Goal: Task Accomplishment & Management: Complete application form

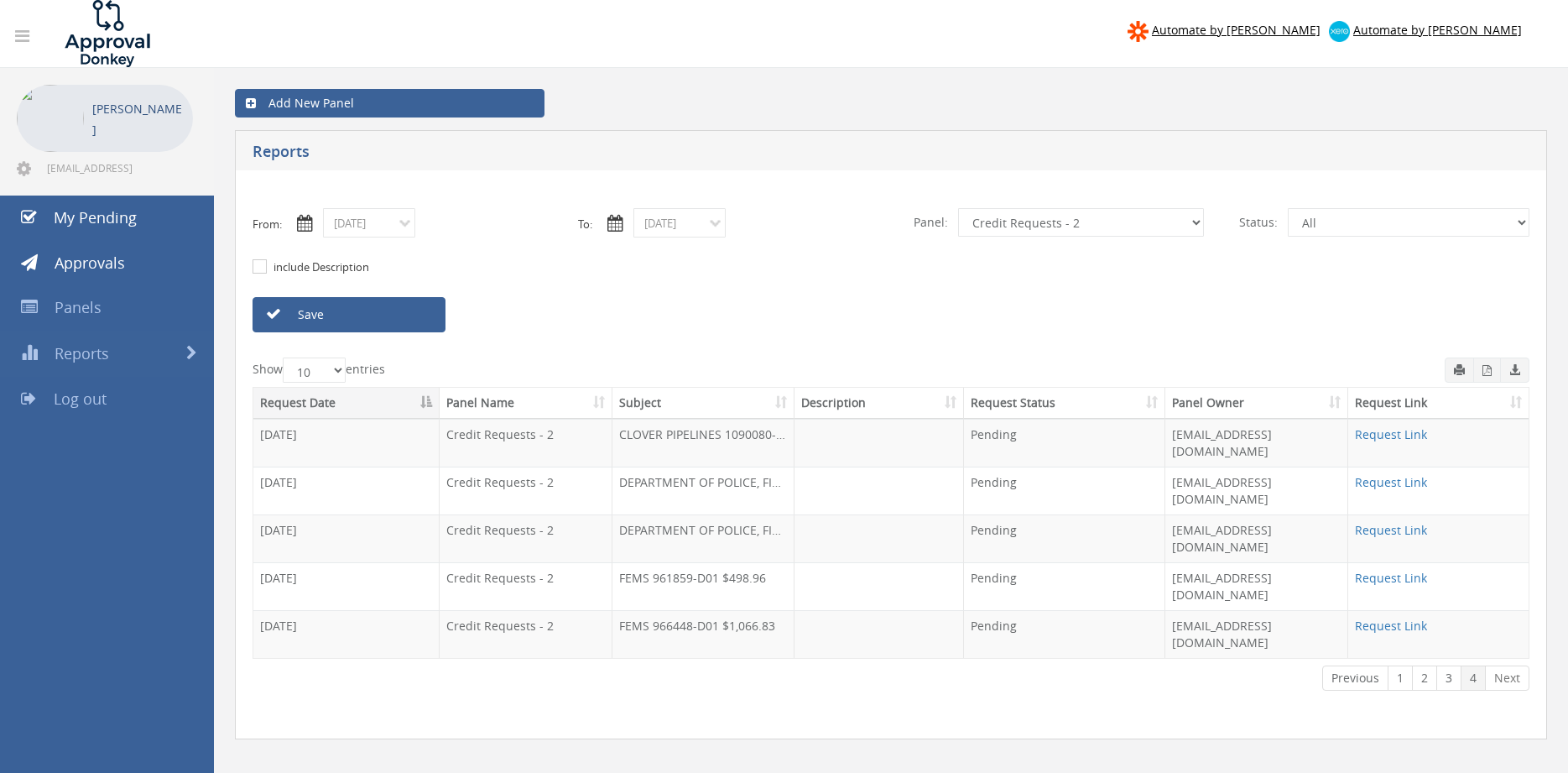
click at [373, 314] on link "Save" at bounding box center [348, 315] width 193 height 35
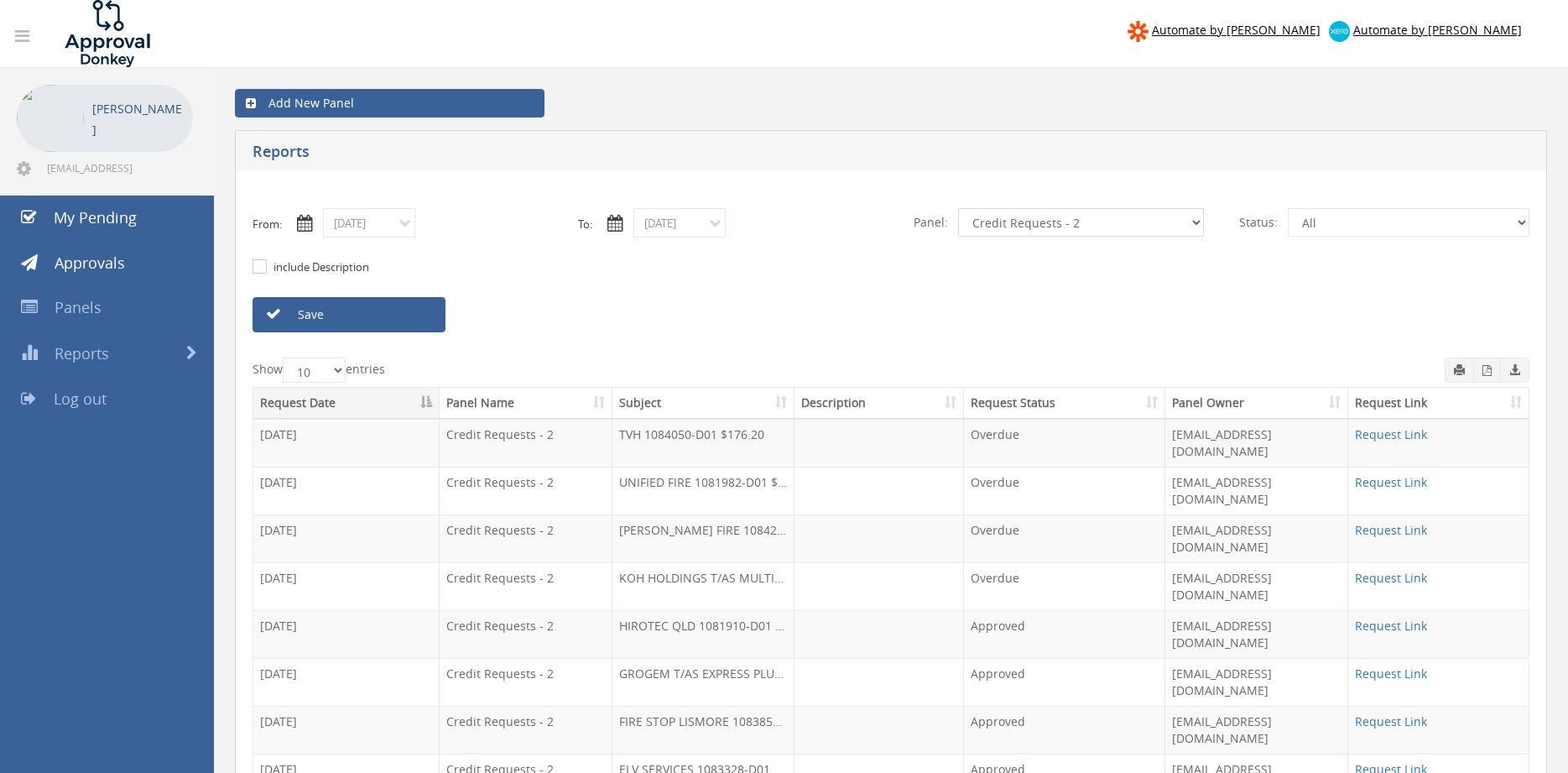
click at [958, 208] on select "All Alarm Credits RG - 3 NZ Utilities Cable and SAI Global NZ Alarms-1 NZ FX Pa…" at bounding box center [1081, 222] width 246 height 29
select select "number:13144"
click option "Alarm Credits RG - 3" at bounding box center [0, 0] width 0 height 0
click at [416, 314] on link "Save" at bounding box center [348, 315] width 193 height 35
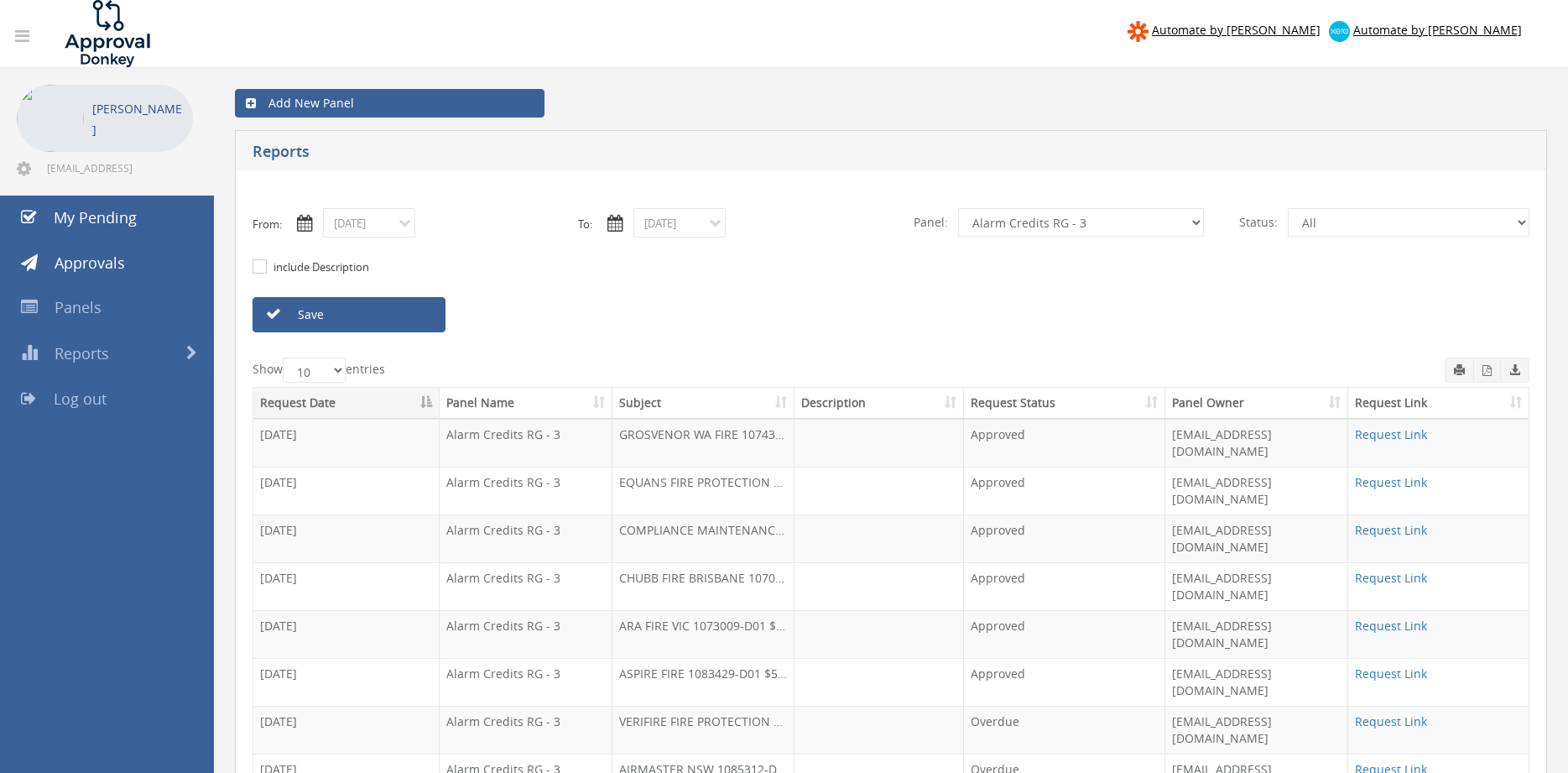
click at [642, 221] on input "[DATE]" at bounding box center [680, 222] width 93 height 29
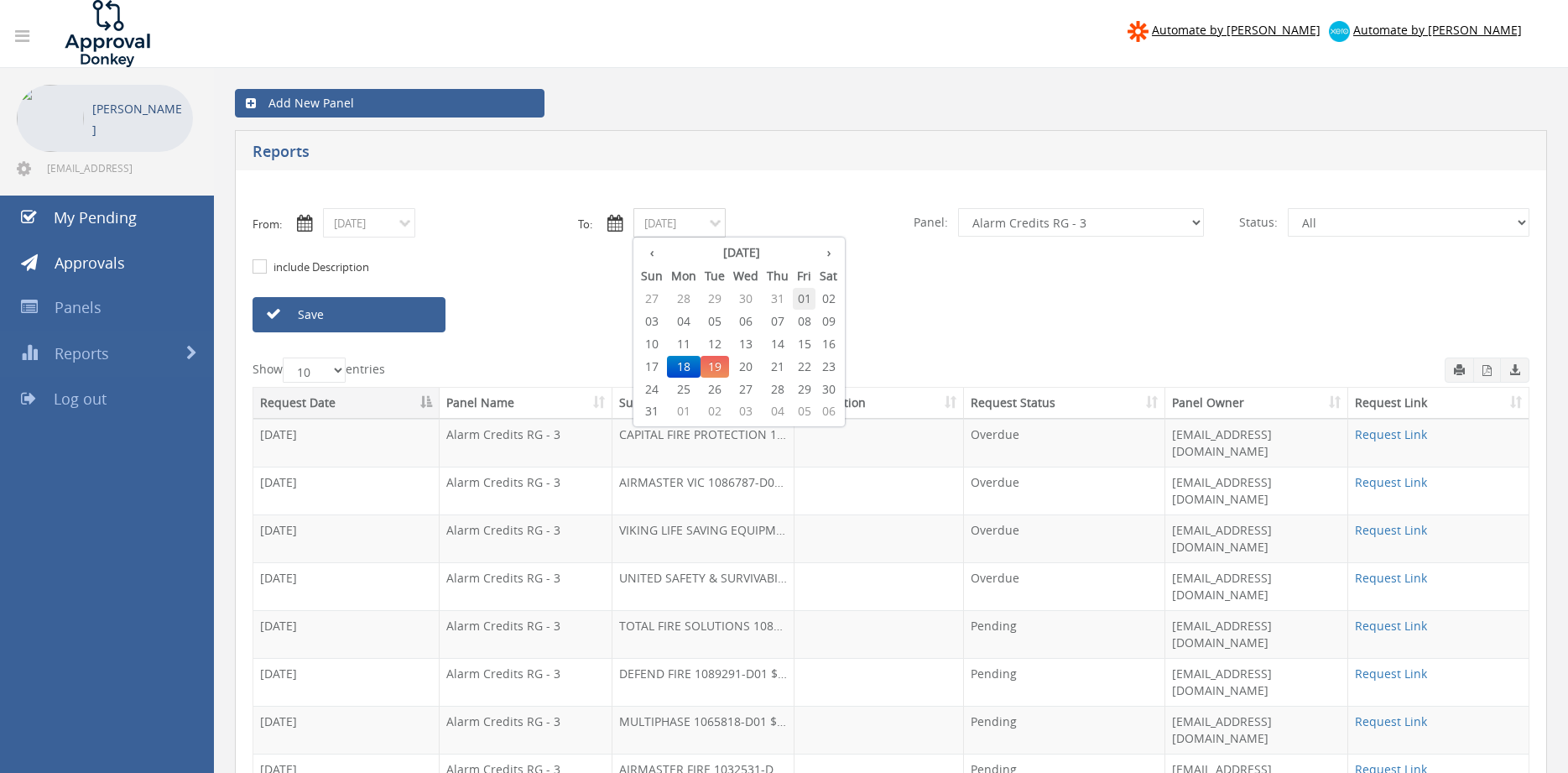
click at [804, 296] on span "01" at bounding box center [804, 299] width 23 height 22
type input "[DATE]"
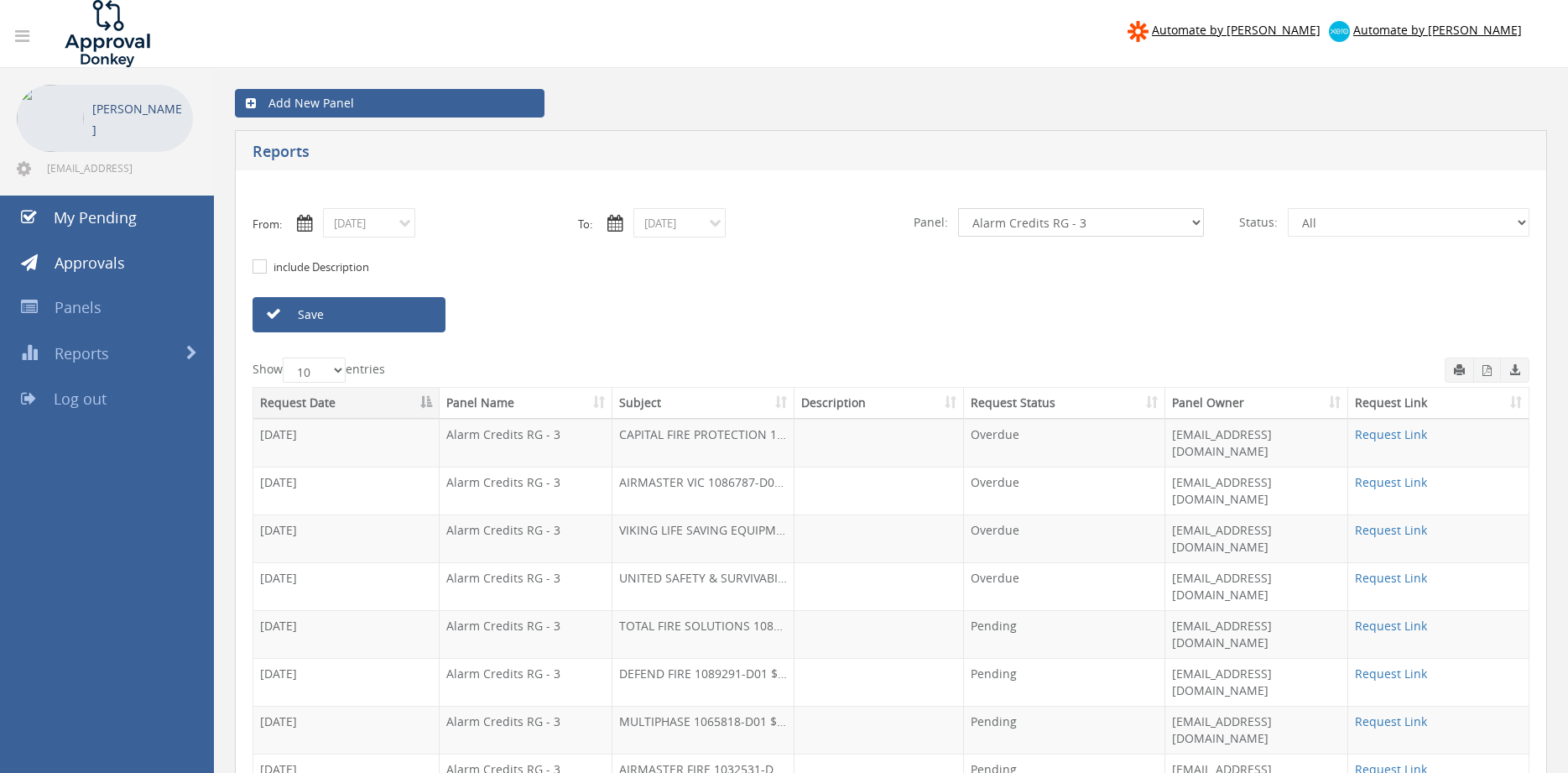
click at [958, 208] on select "All Alarm Credits RG - 3 NZ Utilities Cable and SAI Global NZ Alarms-1 NZ FX Pa…" at bounding box center [1081, 222] width 246 height 29
select select "number:9739"
click option "Credit Requests - 2" at bounding box center [0, 0] width 0 height 0
click at [364, 305] on link "Save" at bounding box center [348, 315] width 193 height 35
click at [384, 225] on input "[DATE]" at bounding box center [369, 222] width 93 height 29
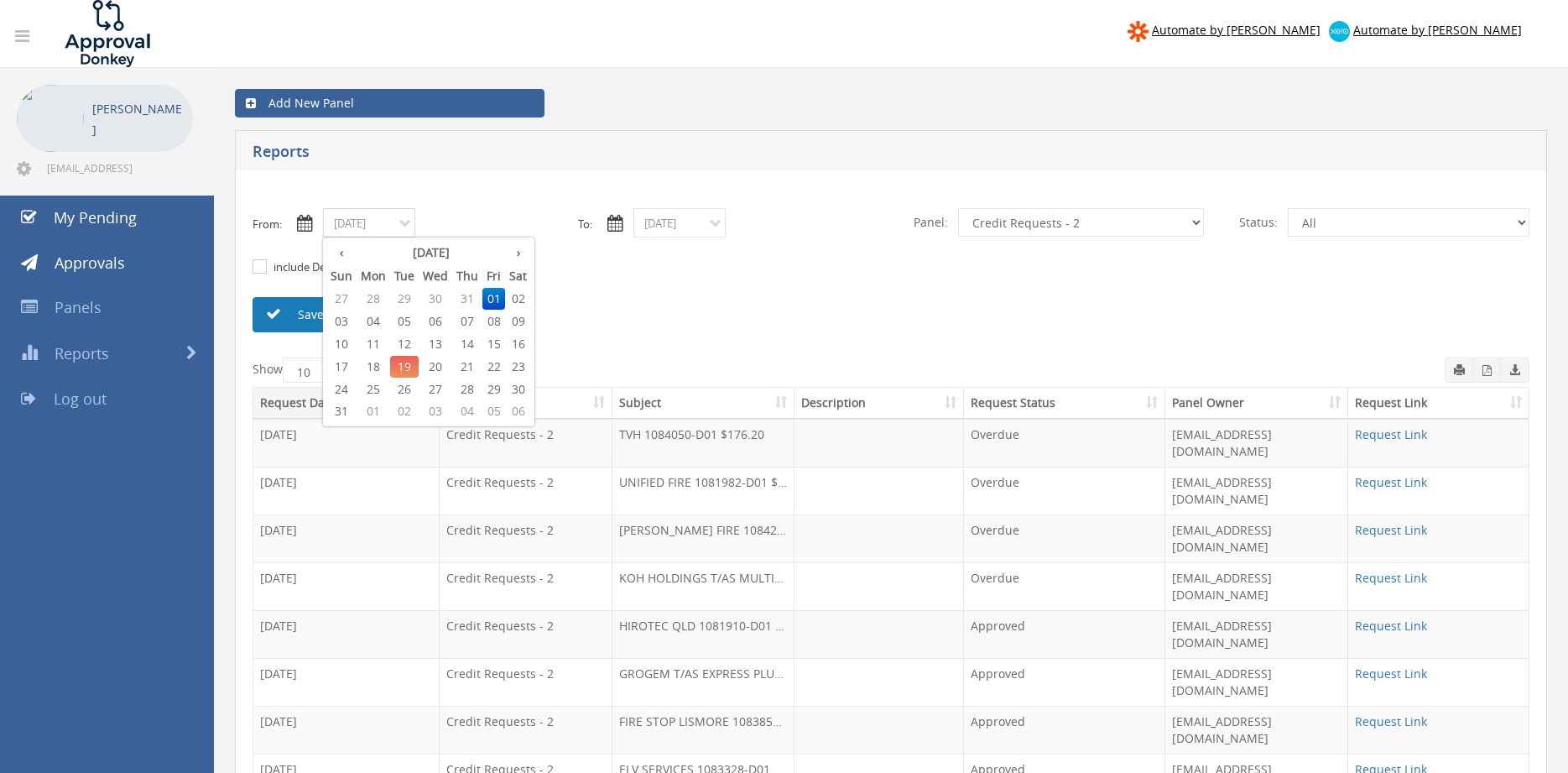
click at [375, 315] on span "04" at bounding box center [373, 321] width 34 height 22
type input "[DATE]"
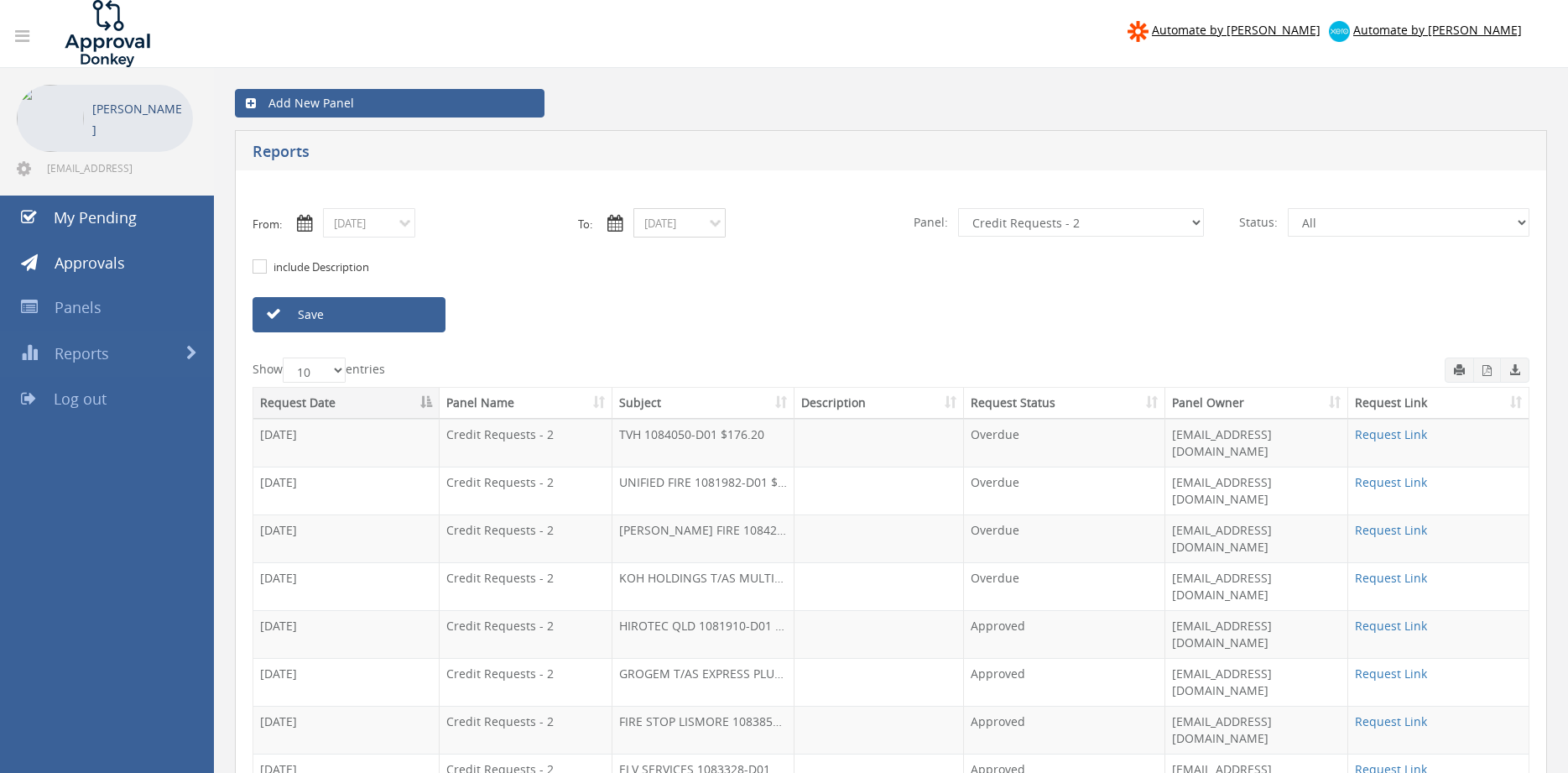
click at [676, 233] on input "[DATE]" at bounding box center [680, 222] width 93 height 29
click at [690, 320] on span "04" at bounding box center [684, 321] width 34 height 22
type input "[DATE]"
click at [409, 315] on link "Save" at bounding box center [348, 315] width 193 height 35
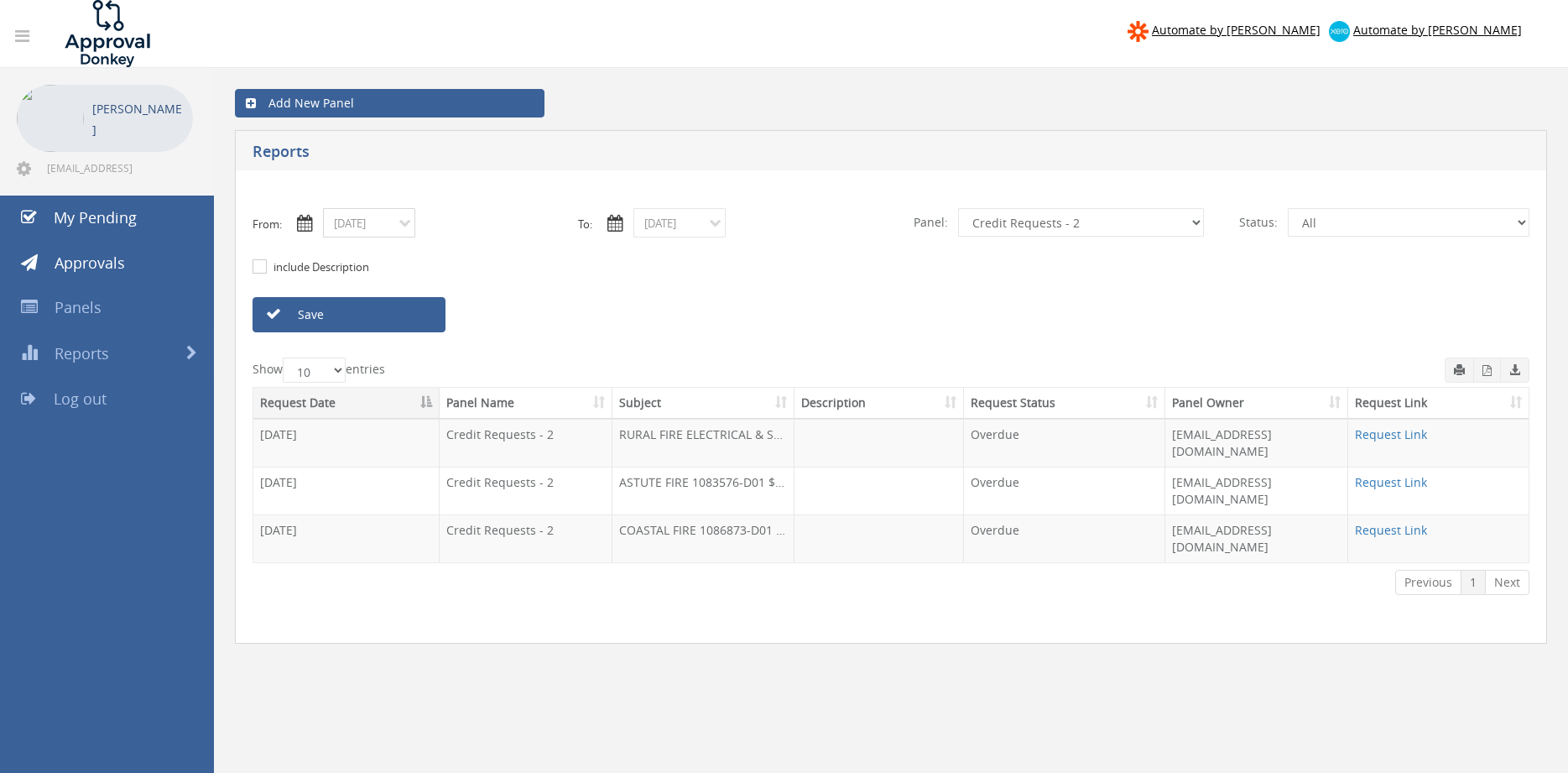
click at [395, 230] on input "[DATE]" at bounding box center [369, 222] width 93 height 29
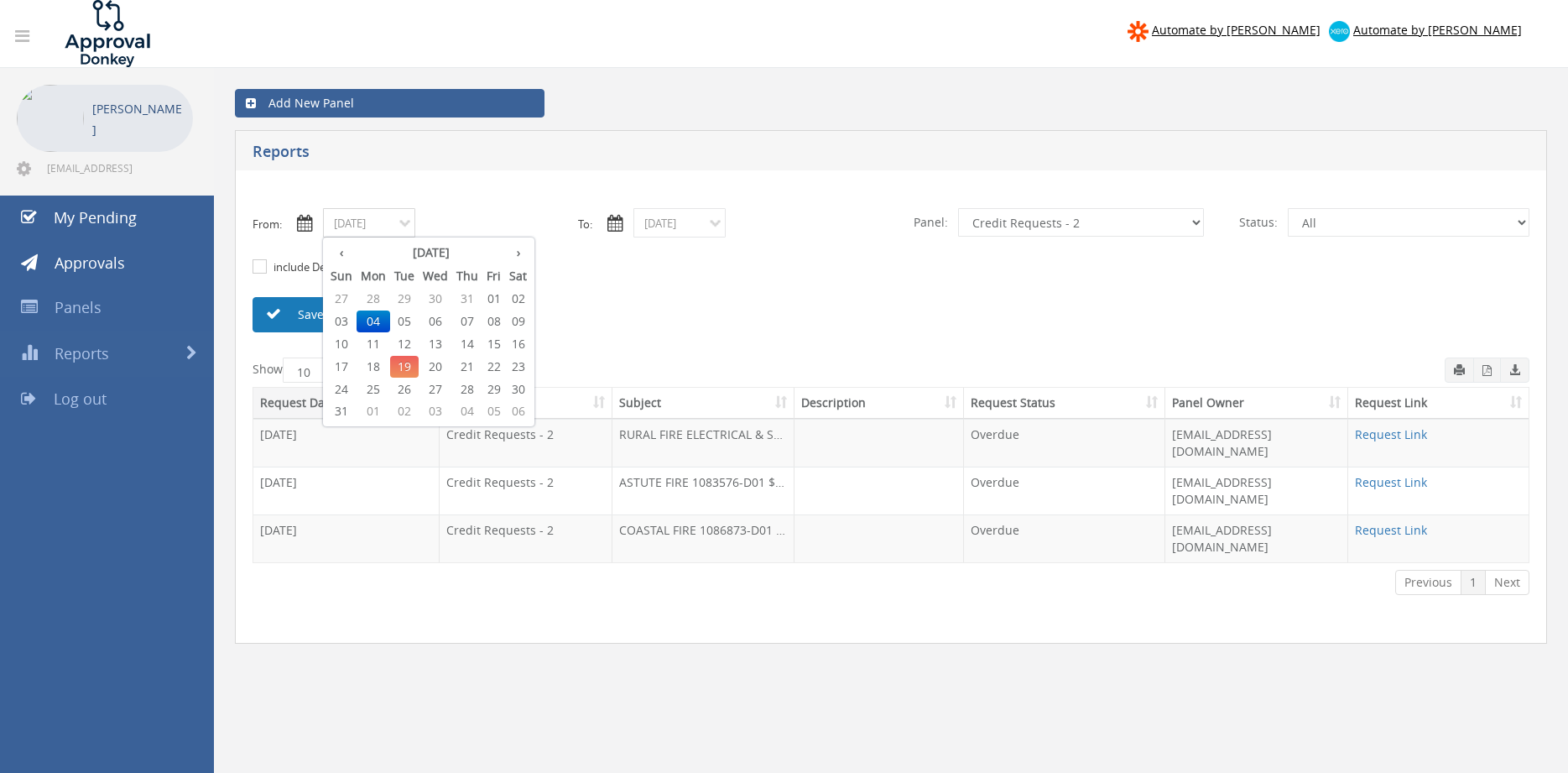
click at [442, 324] on span "06" at bounding box center [436, 321] width 34 height 22
type input "[DATE]"
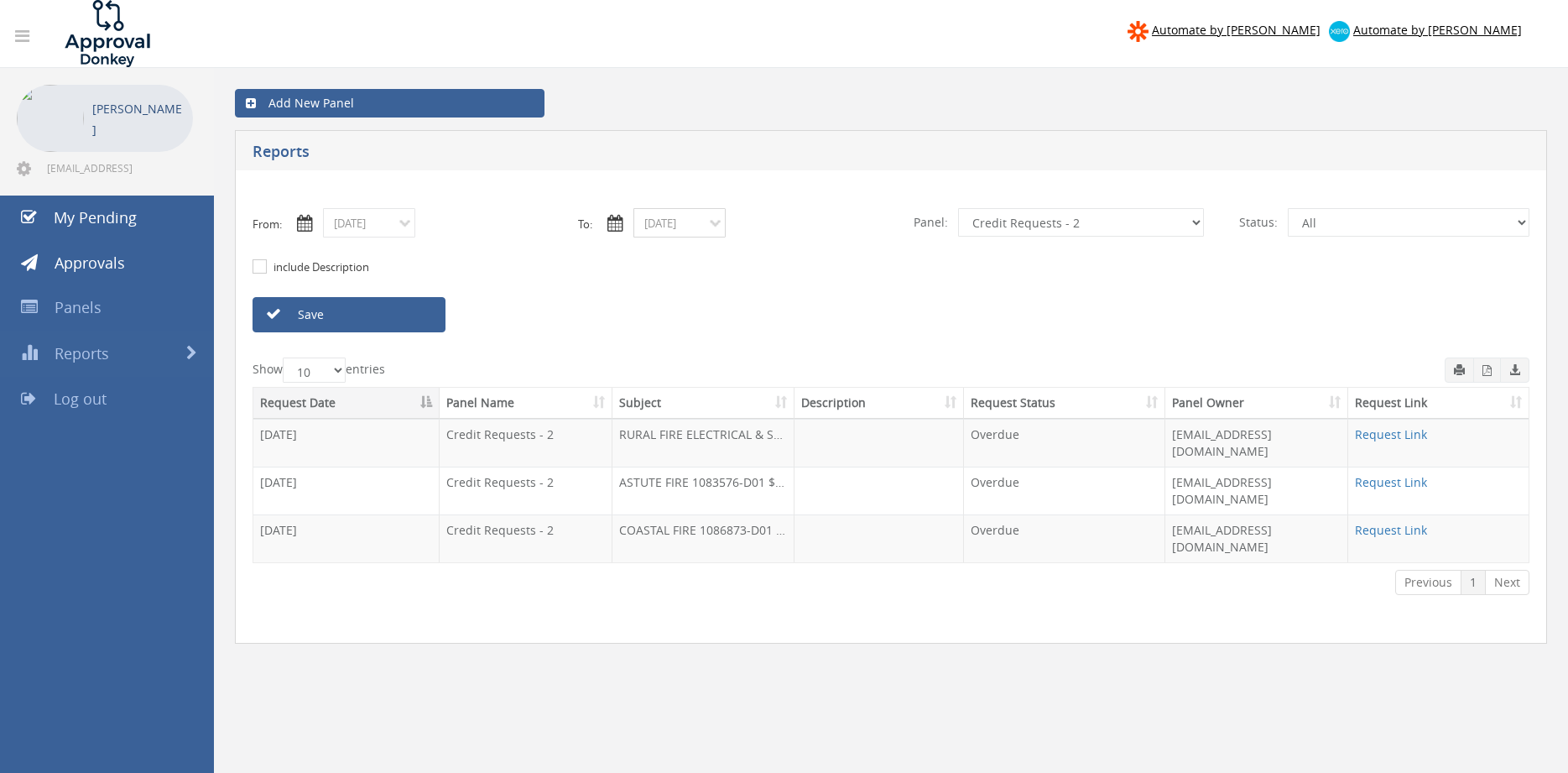
click at [666, 225] on input "[DATE]" at bounding box center [680, 222] width 93 height 29
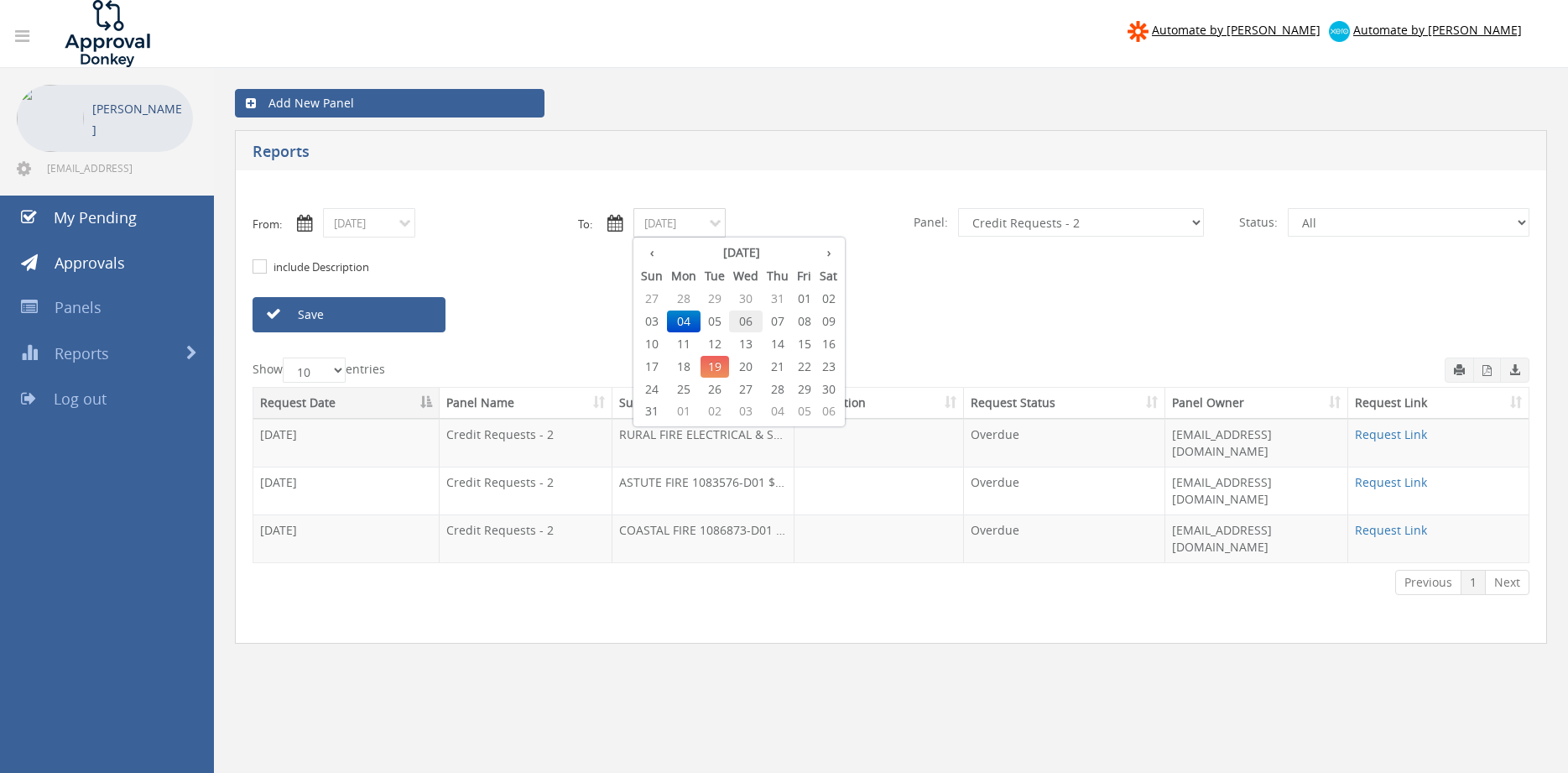
click at [749, 321] on span "06" at bounding box center [746, 321] width 34 height 22
type input "[DATE]"
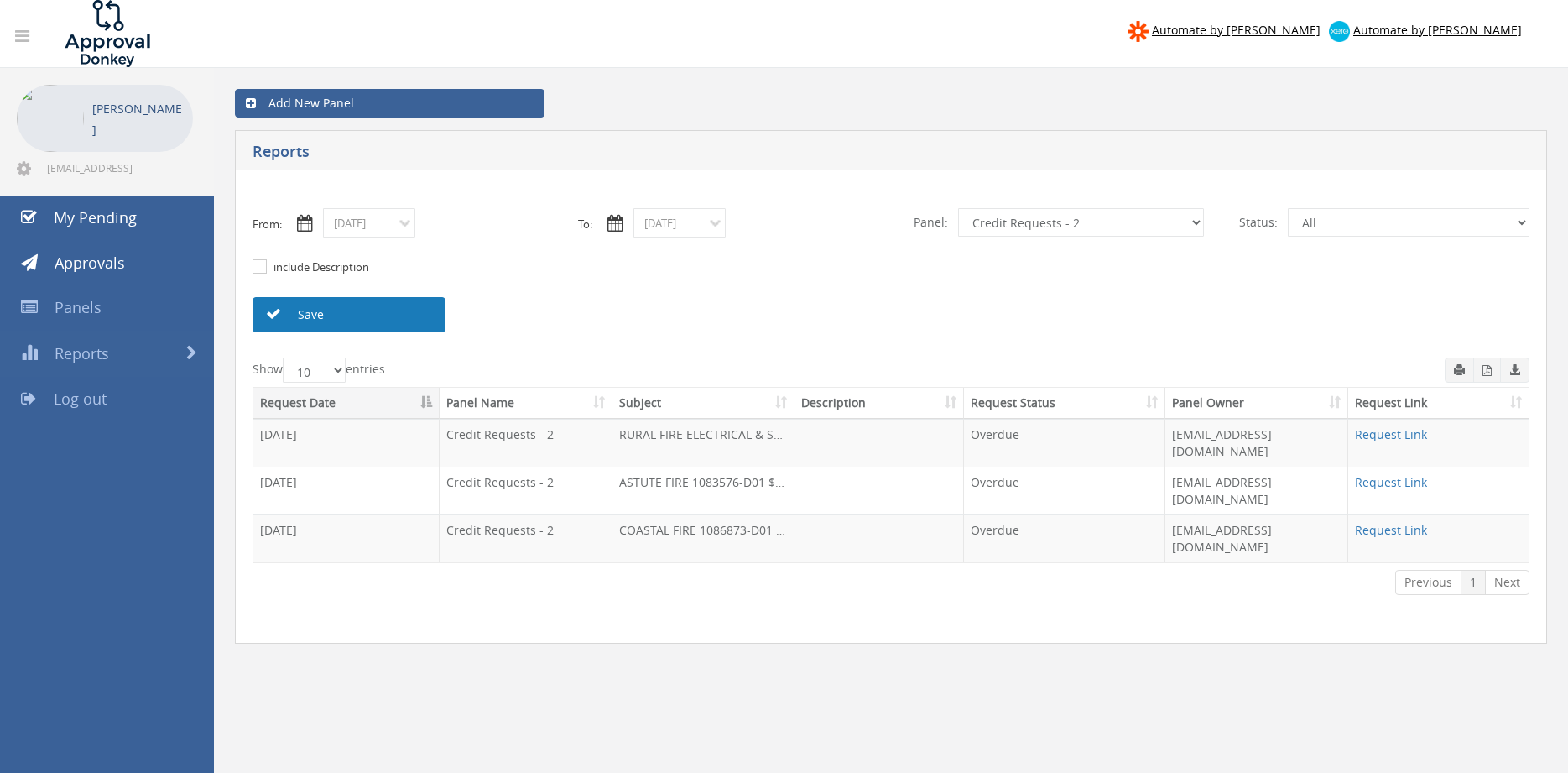
click at [409, 316] on link "Save" at bounding box center [348, 315] width 193 height 35
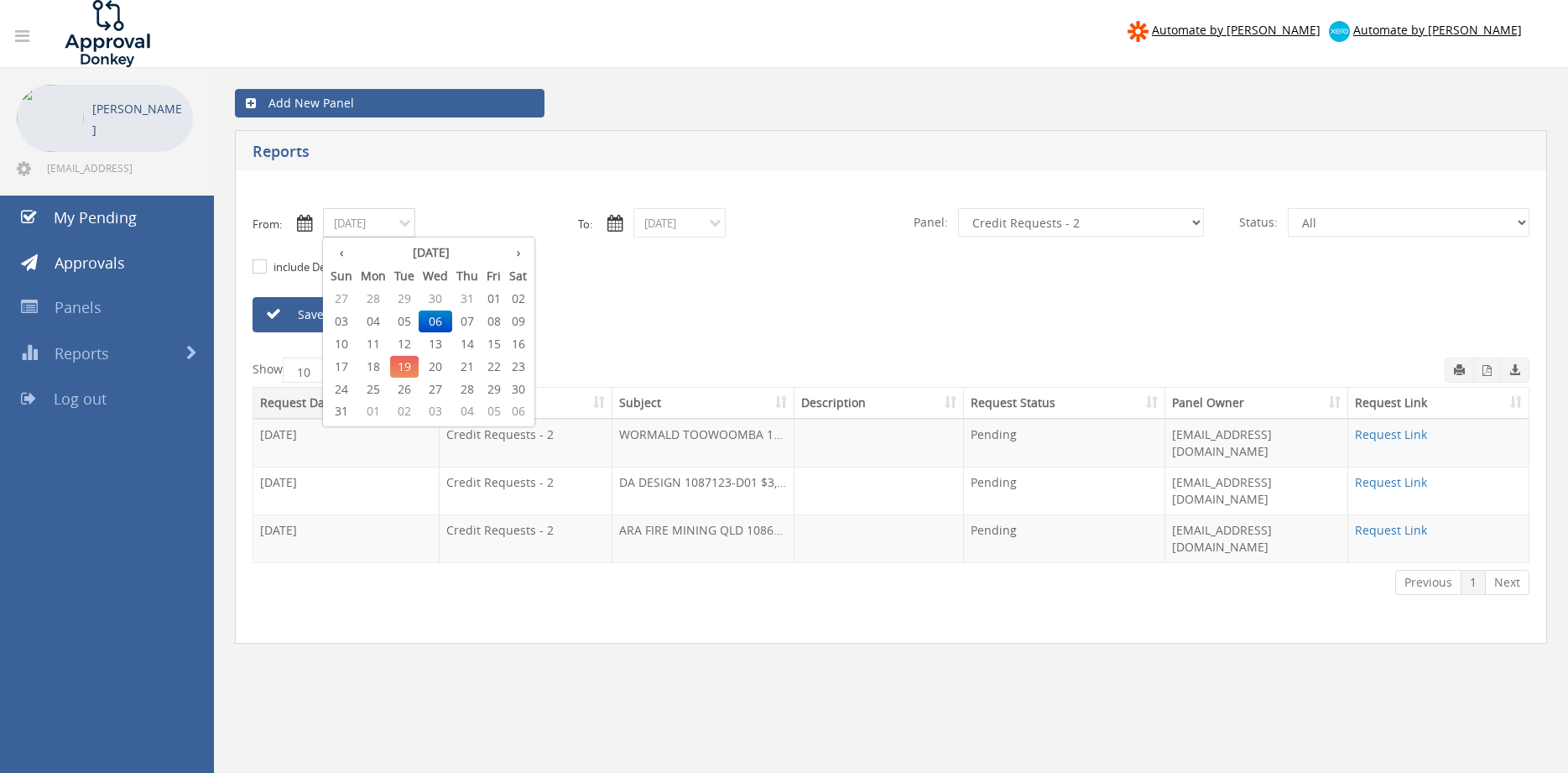
click at [377, 227] on input "[DATE]" at bounding box center [369, 222] width 93 height 29
click at [474, 321] on span "07" at bounding box center [468, 321] width 30 height 22
type input "[DATE]"
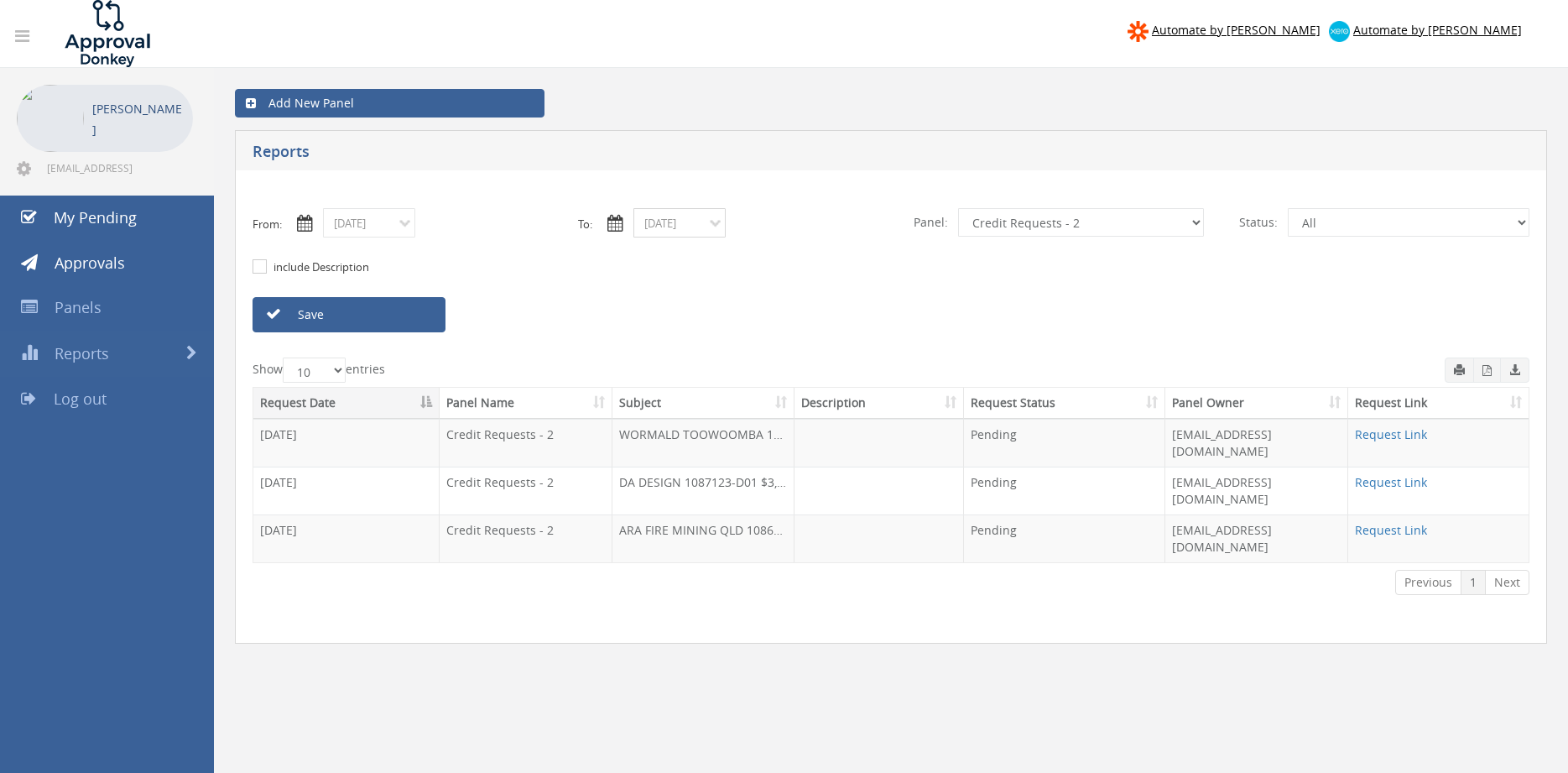
click at [657, 222] on input "[DATE]" at bounding box center [680, 222] width 93 height 29
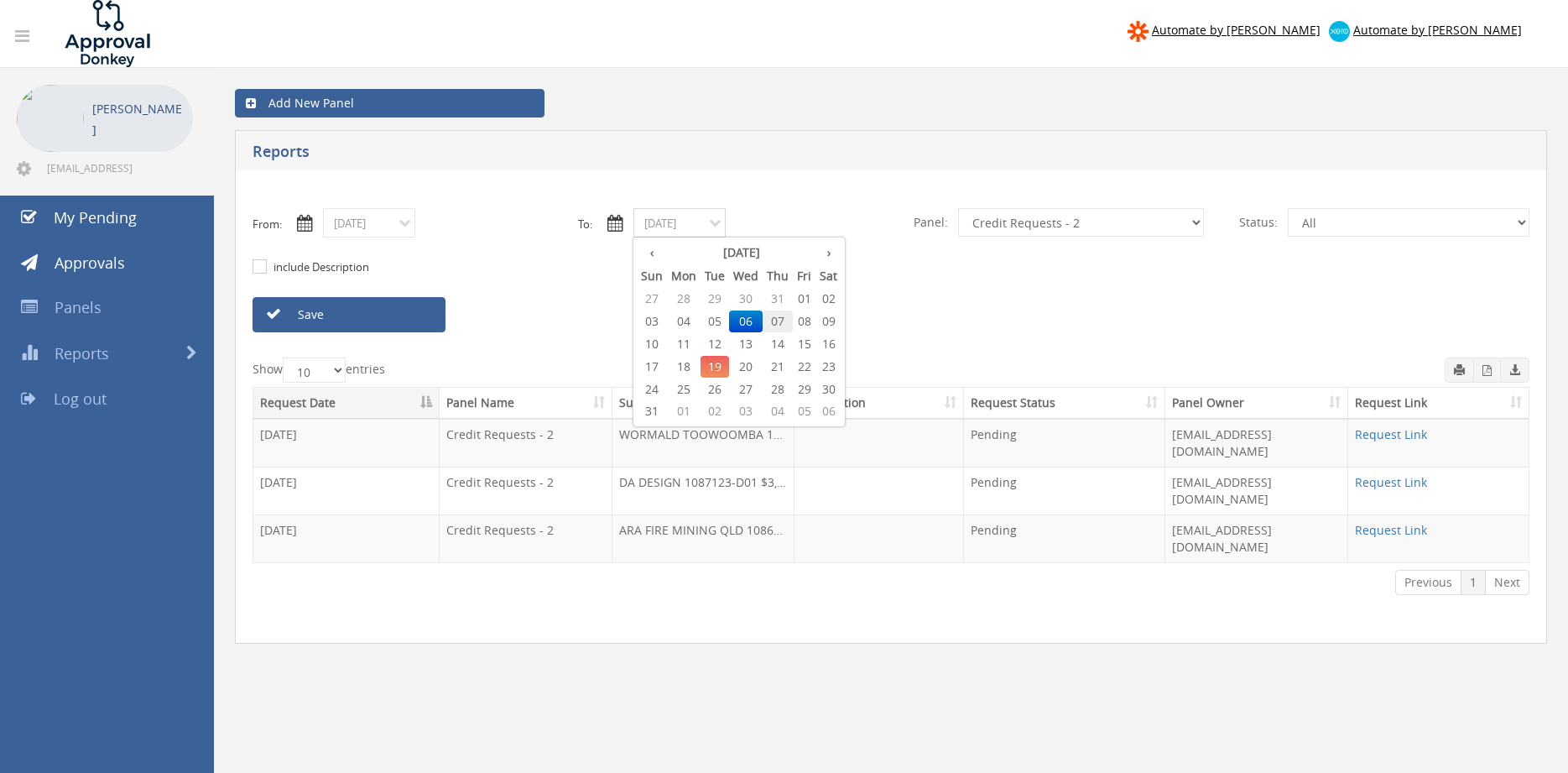
click at [777, 319] on span "07" at bounding box center [778, 321] width 30 height 22
type input "[DATE]"
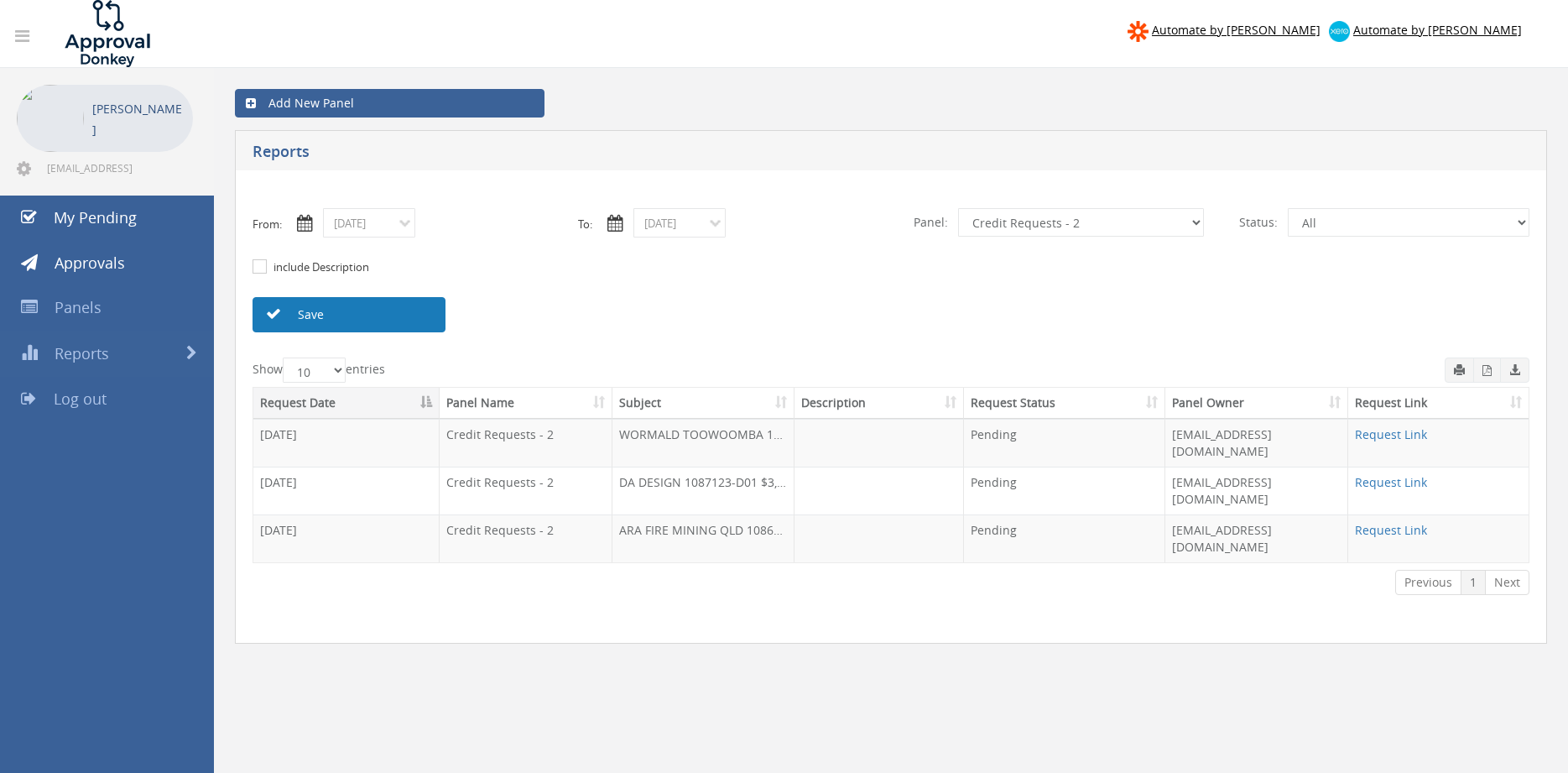
click at [376, 317] on link "Save" at bounding box center [348, 315] width 193 height 35
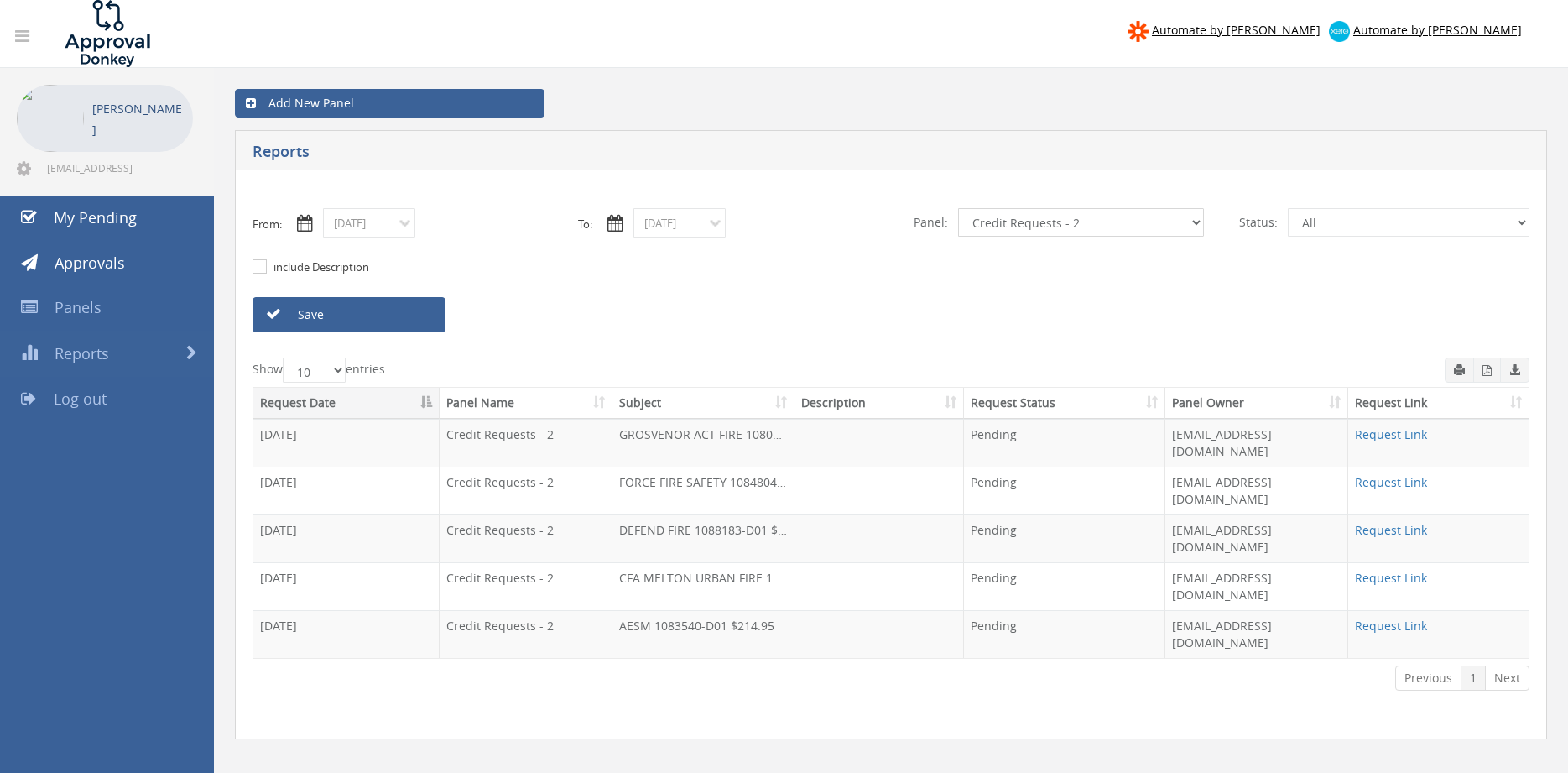
click at [958, 208] on select "All Alarm Credits RG - 3 NZ Utilities Cable and SAI Global NZ Alarms-1 NZ FX Pa…" at bounding box center [1081, 222] width 246 height 29
select select "number:9632"
click option "Suppliers" at bounding box center [0, 0] width 0 height 0
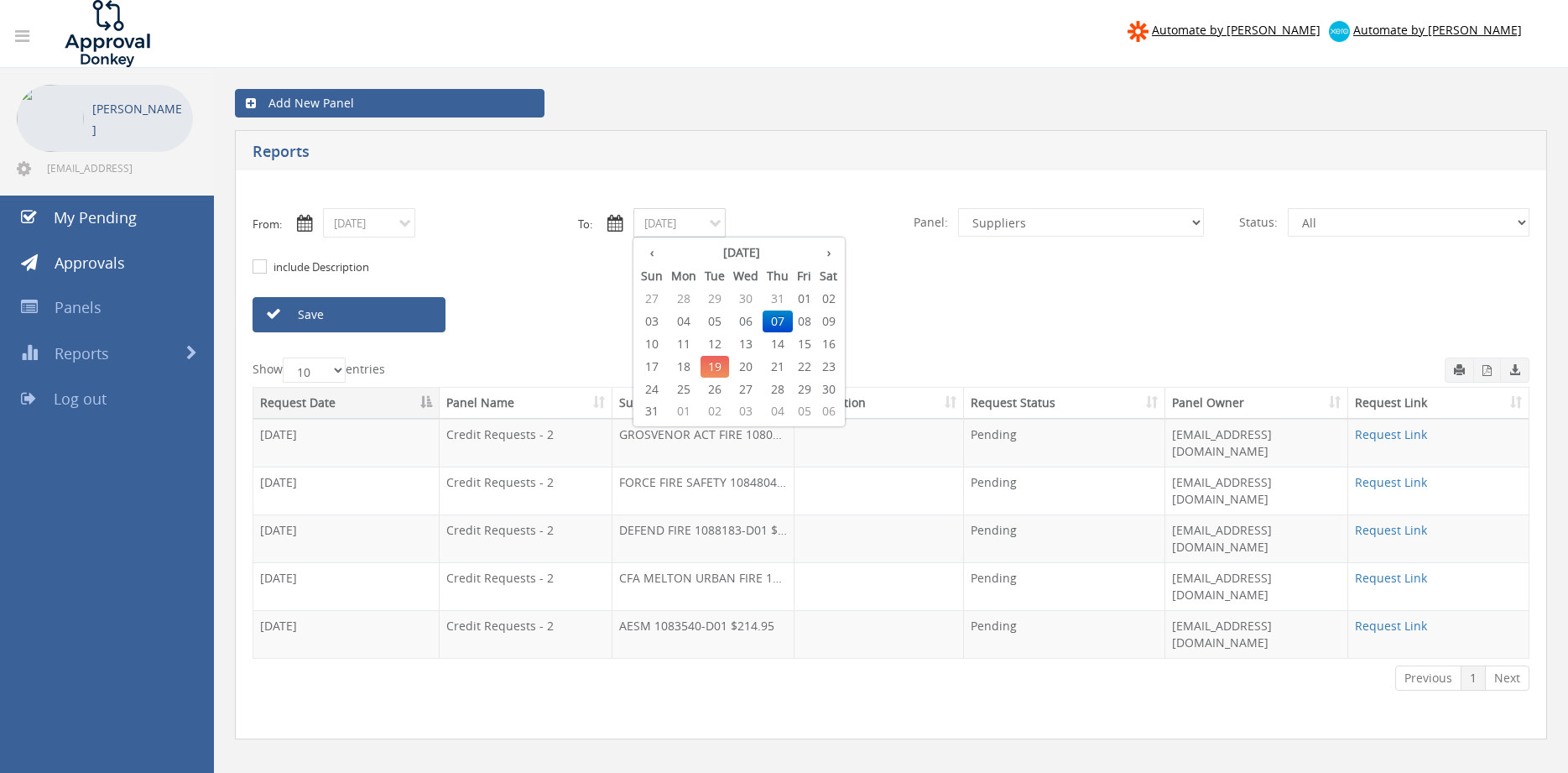
click at [686, 235] on input "[DATE]" at bounding box center [680, 222] width 93 height 29
drag, startPoint x: 718, startPoint y: 364, endPoint x: 636, endPoint y: 347, distance: 83.7
click at [718, 365] on span "19" at bounding box center [715, 367] width 29 height 22
type input "[DATE]"
click at [384, 314] on link "Save" at bounding box center [348, 315] width 193 height 35
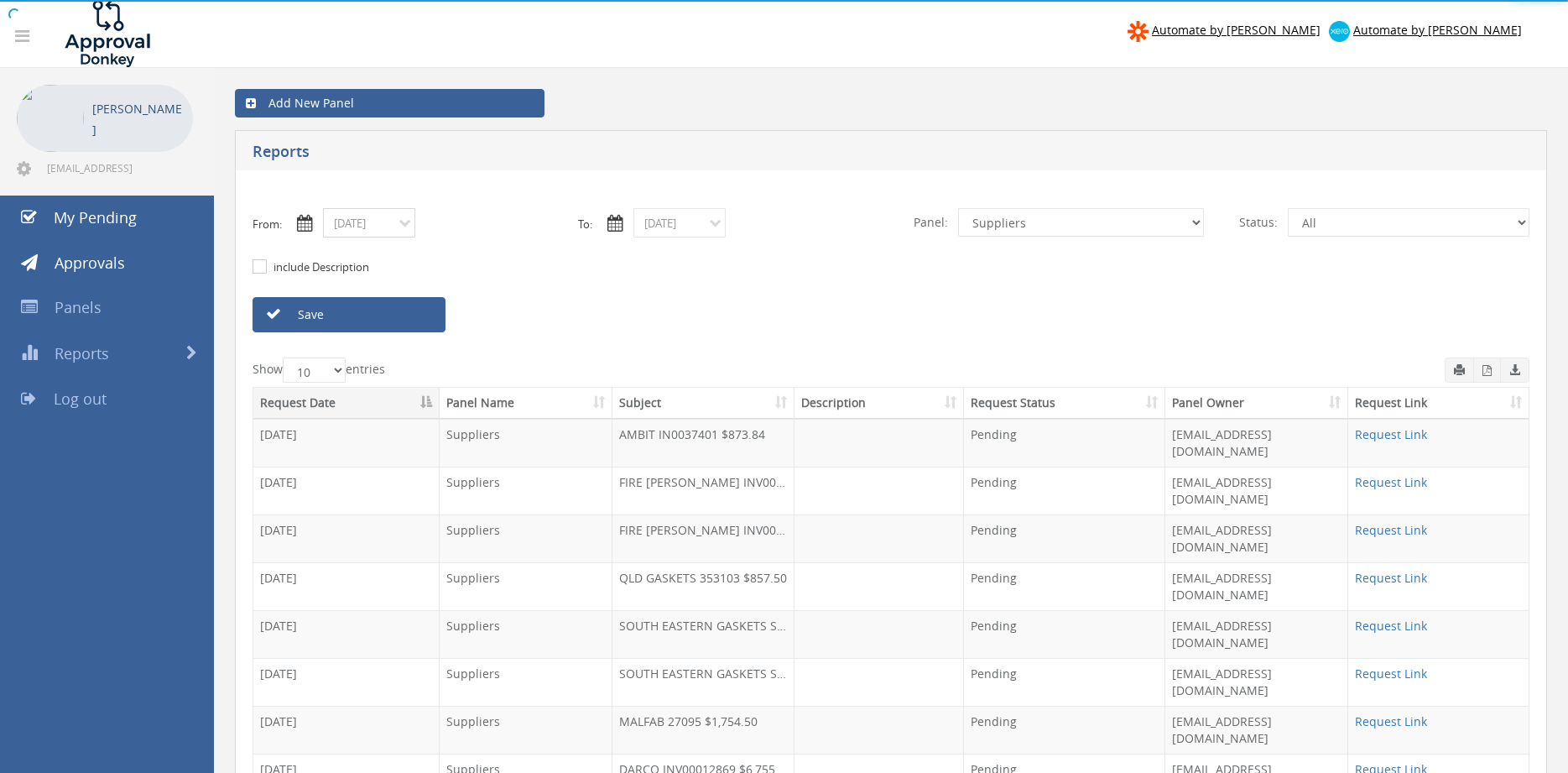
click at [408, 224] on input "[DATE]" at bounding box center [369, 222] width 93 height 29
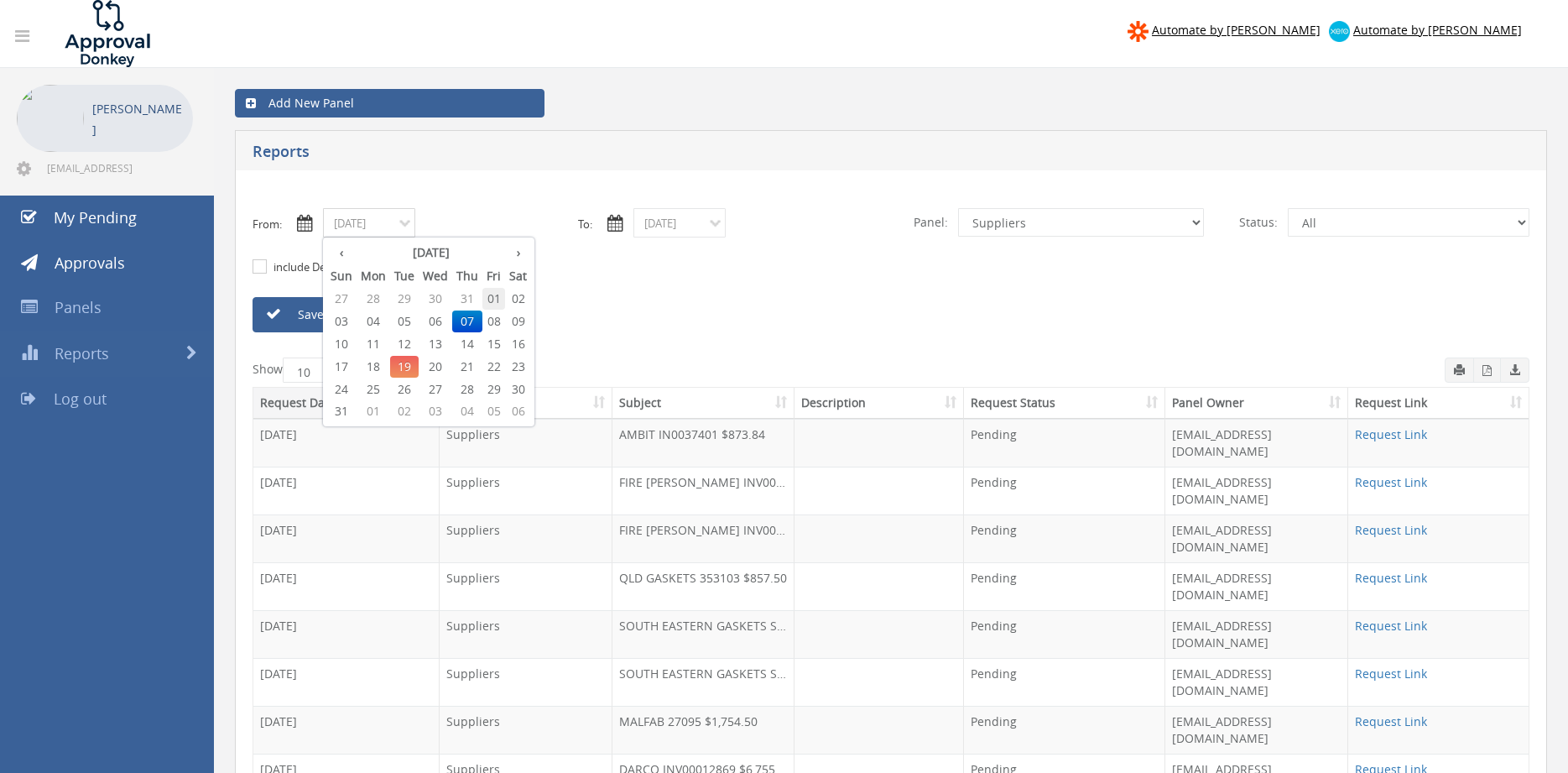
click at [491, 297] on span "01" at bounding box center [494, 299] width 23 height 22
type input "[DATE]"
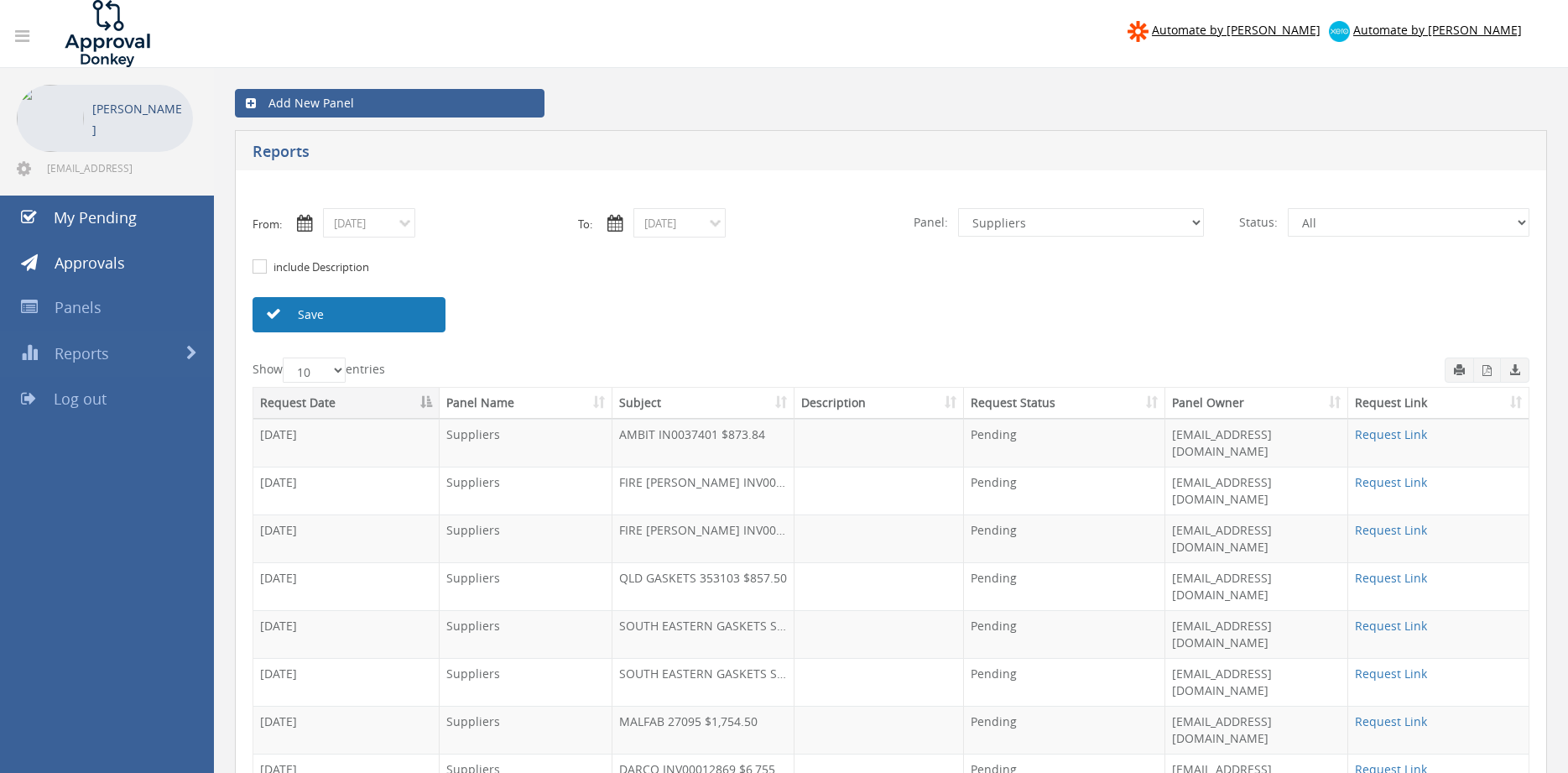
click at [385, 304] on link "Save" at bounding box center [348, 315] width 193 height 35
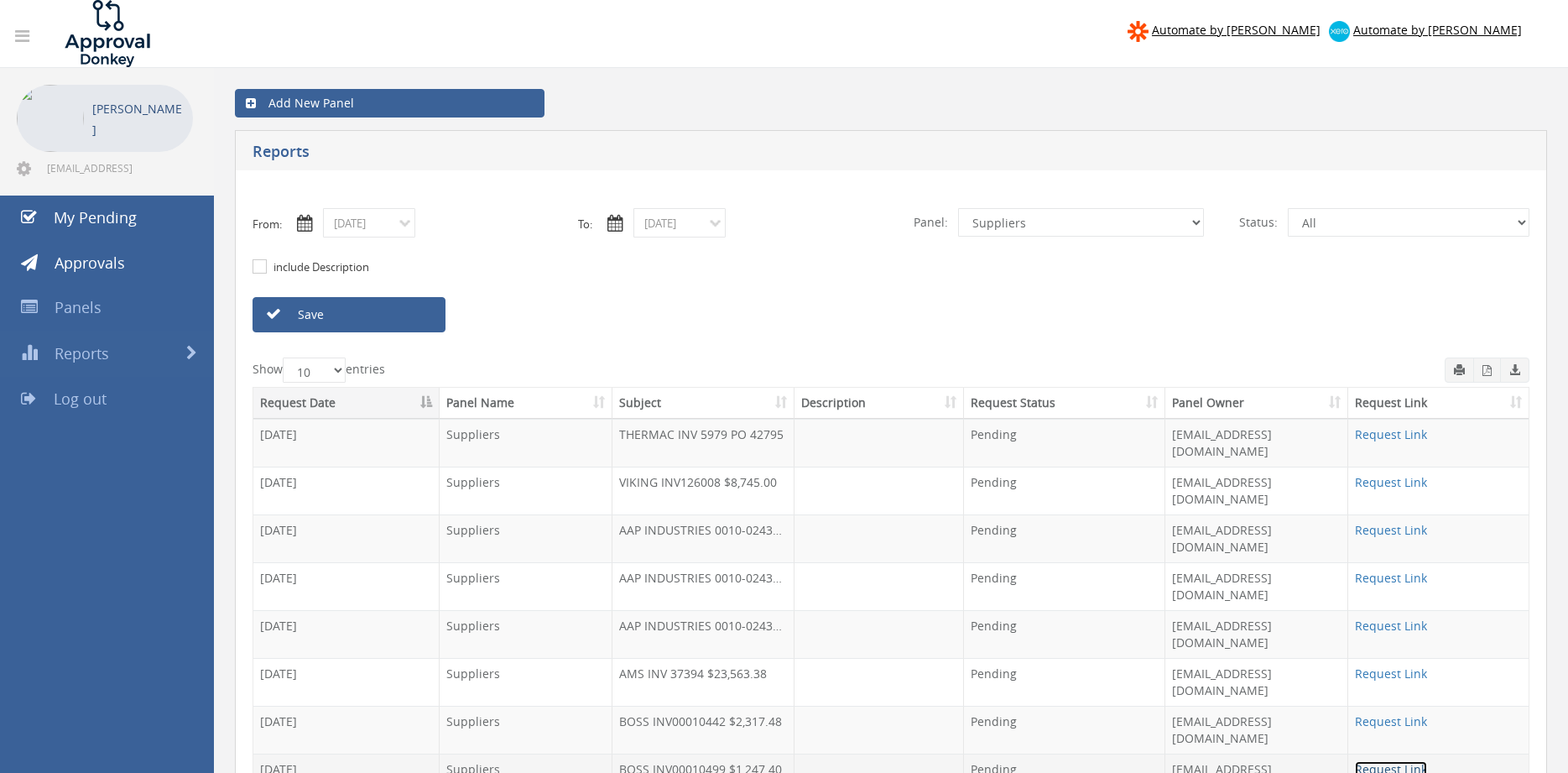
click at [1385, 761] on link "Request Link" at bounding box center [1391, 769] width 72 height 16
click at [1417, 761] on link "Request Link" at bounding box center [1391, 769] width 72 height 16
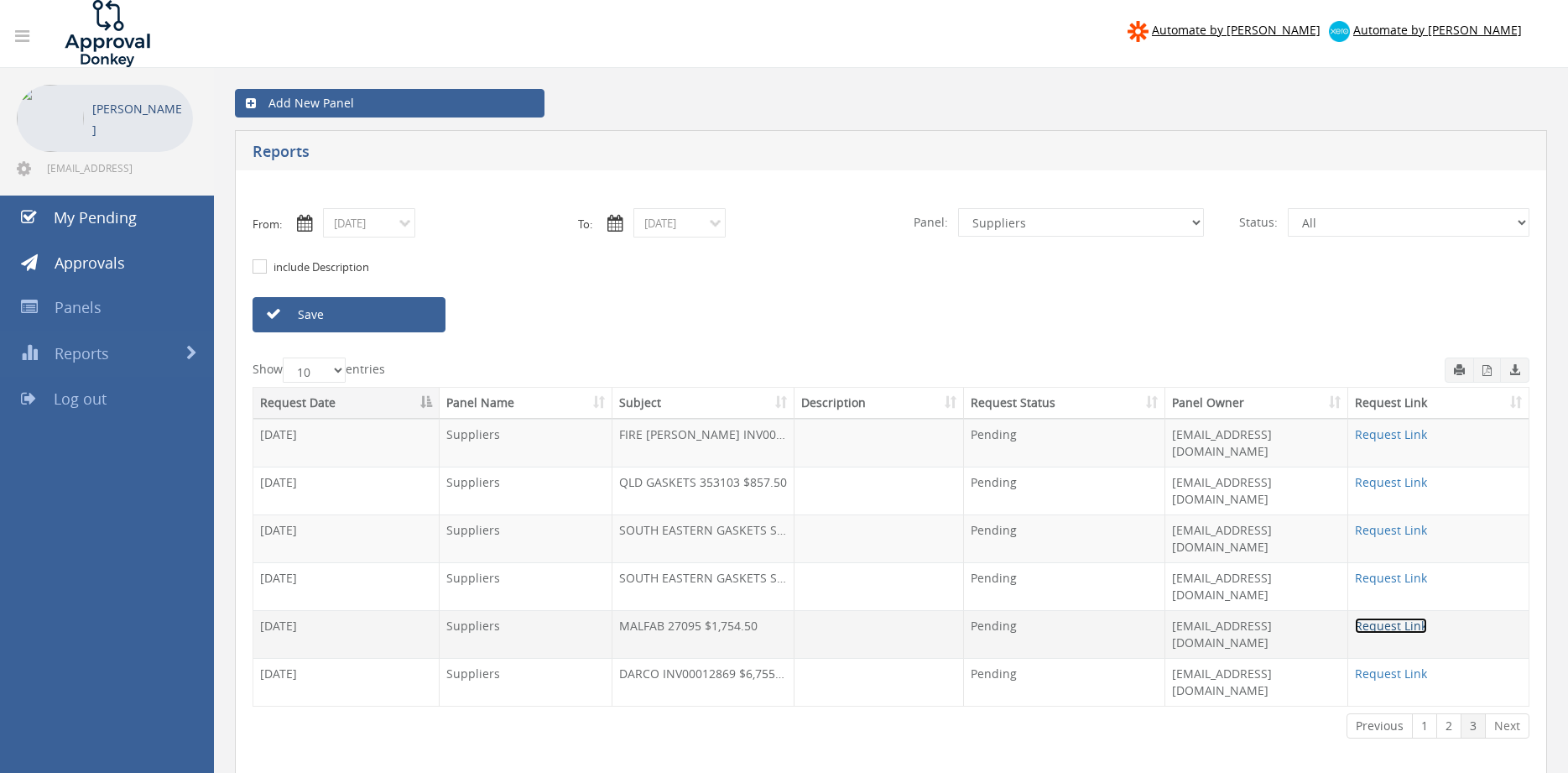
click at [1401, 617] on link "Request Link" at bounding box center [1391, 625] width 72 height 16
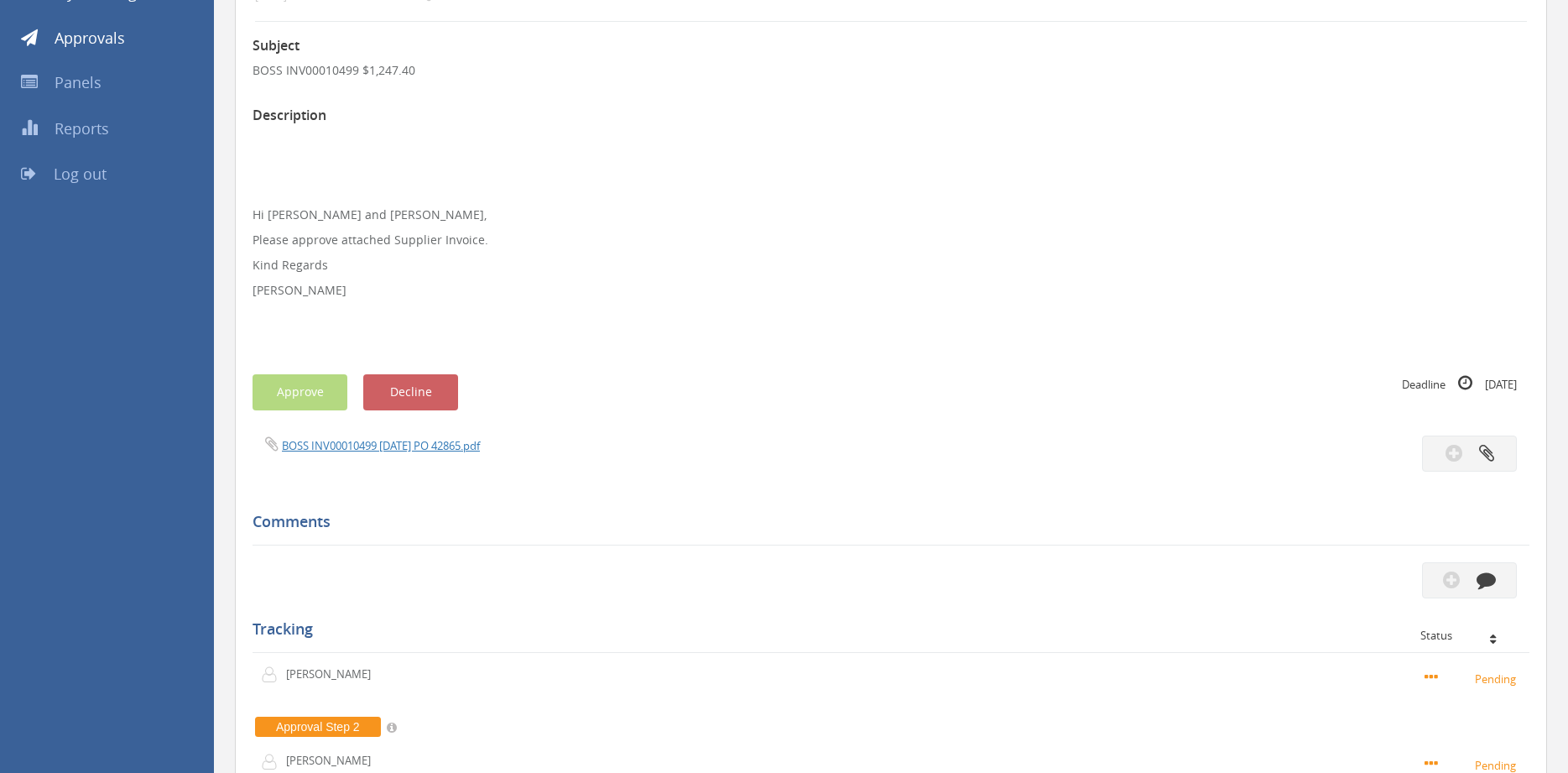
scroll to position [210, 0]
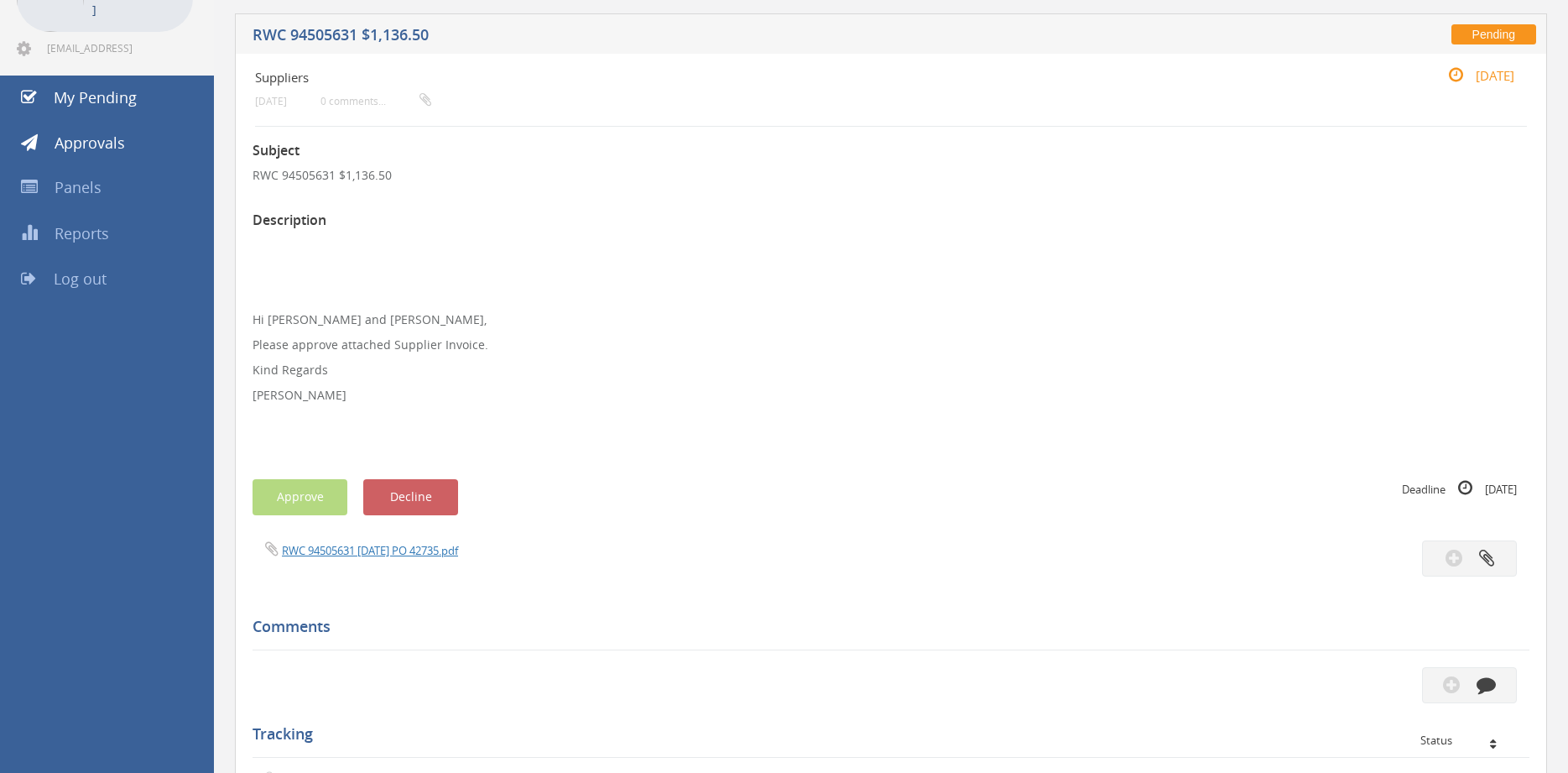
scroll to position [57, 0]
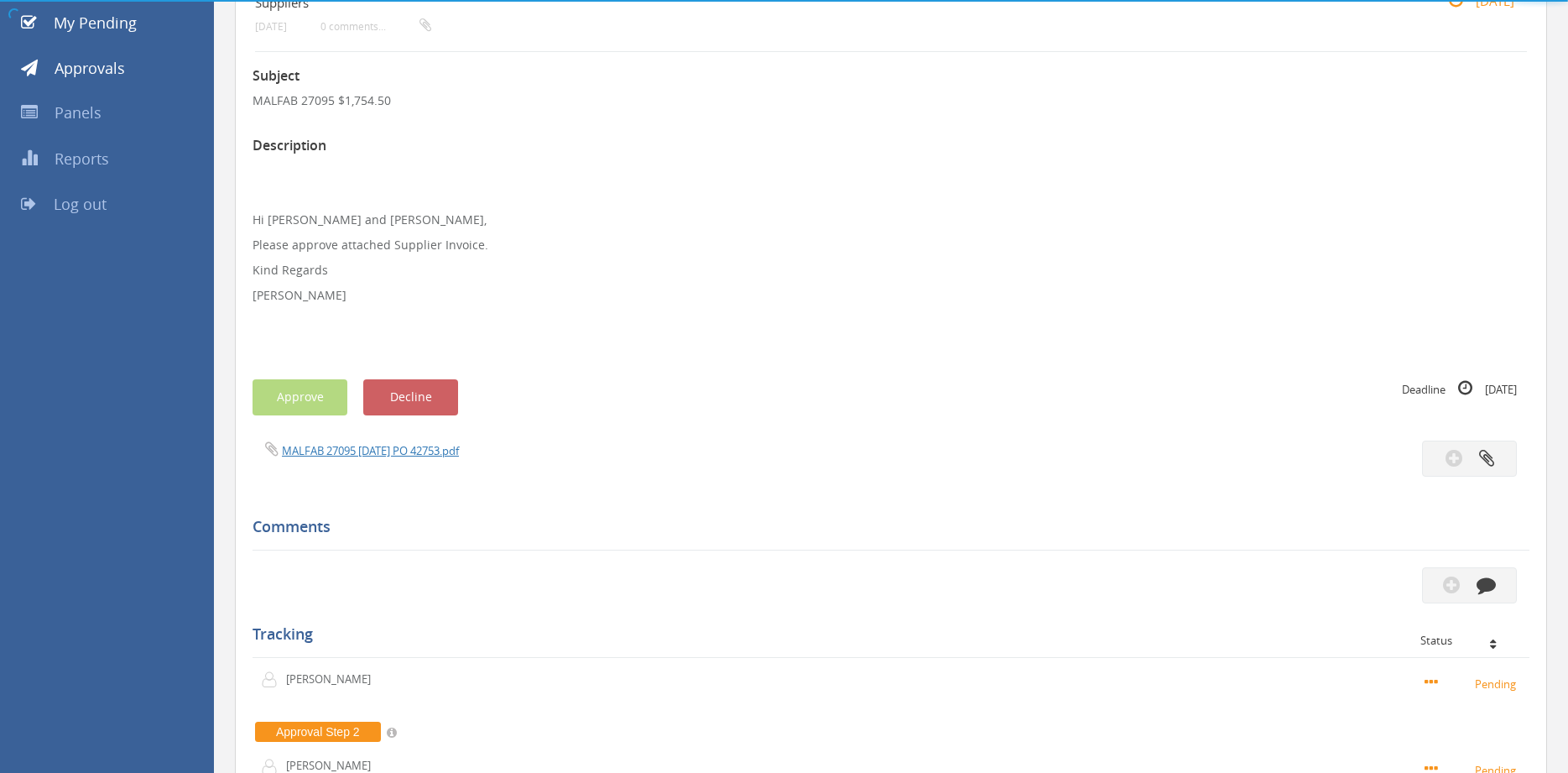
scroll to position [114, 0]
